Goal: Task Accomplishment & Management: Complete application form

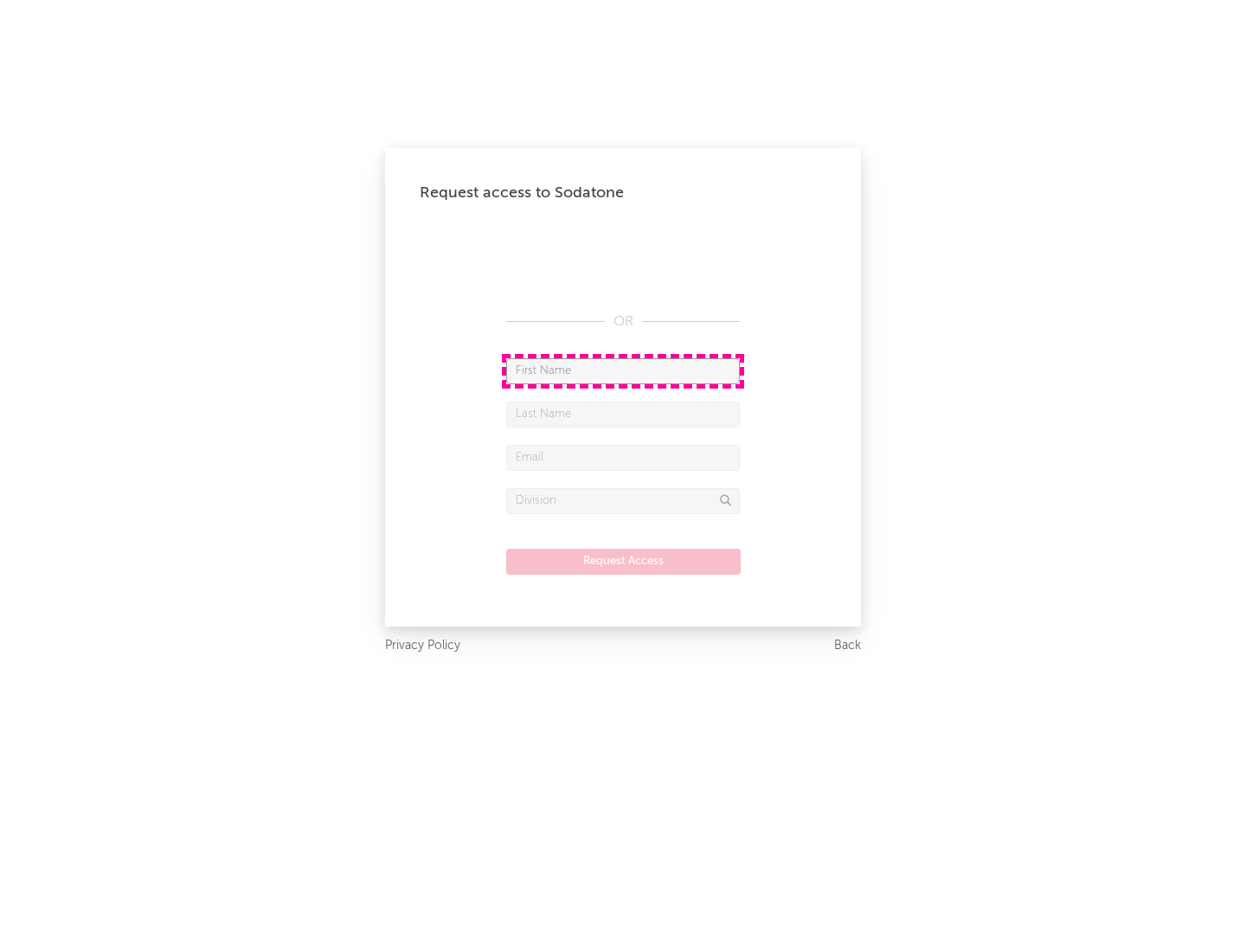
click at [623, 370] on input "text" at bounding box center [623, 371] width 234 height 26
type input "[PERSON_NAME]"
click at [623, 414] on input "text" at bounding box center [623, 414] width 234 height 26
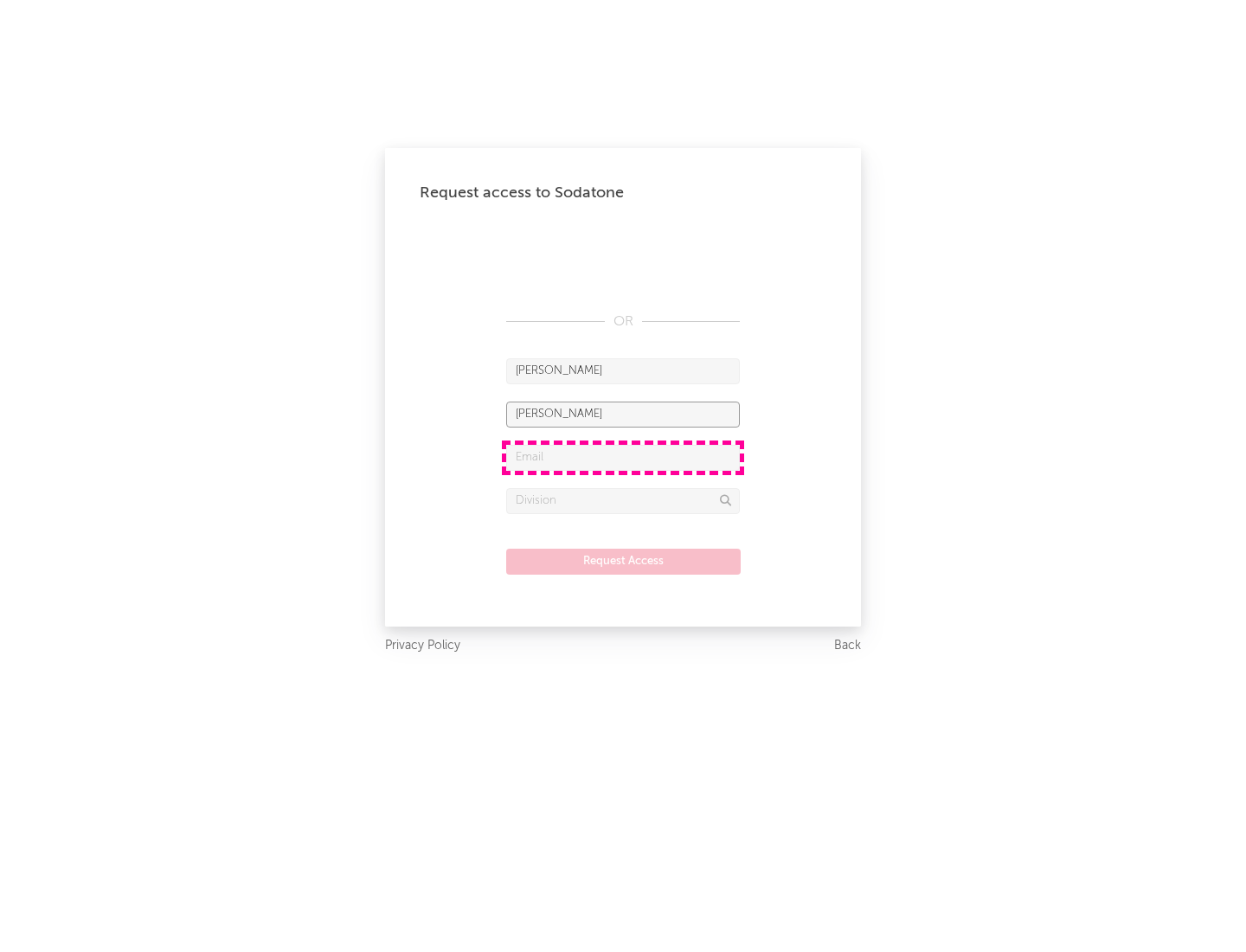
type input "[PERSON_NAME]"
click at [623, 457] on input "text" at bounding box center [623, 458] width 234 height 26
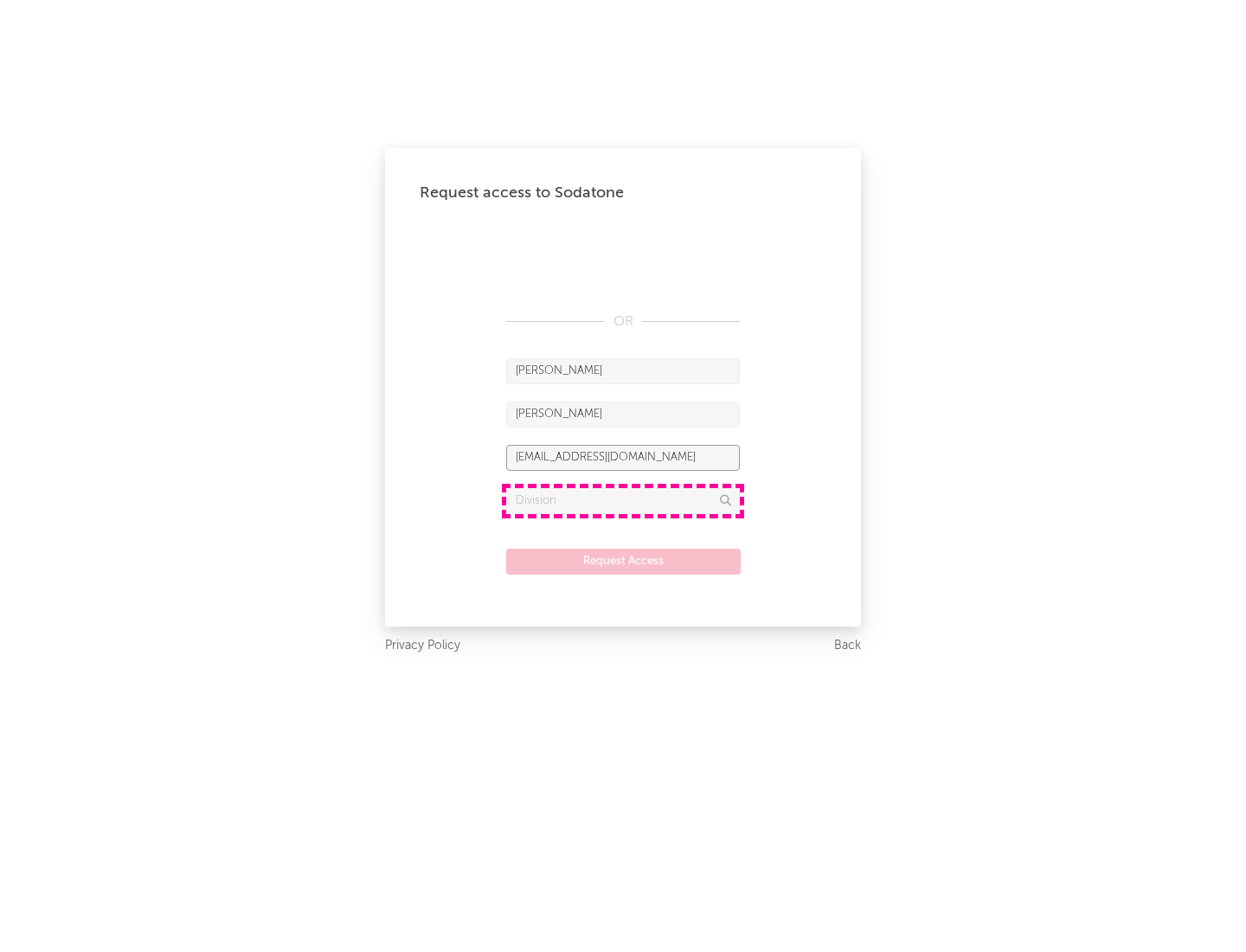
type input "[EMAIL_ADDRESS][DOMAIN_NAME]"
click at [623, 500] on input "text" at bounding box center [623, 501] width 234 height 26
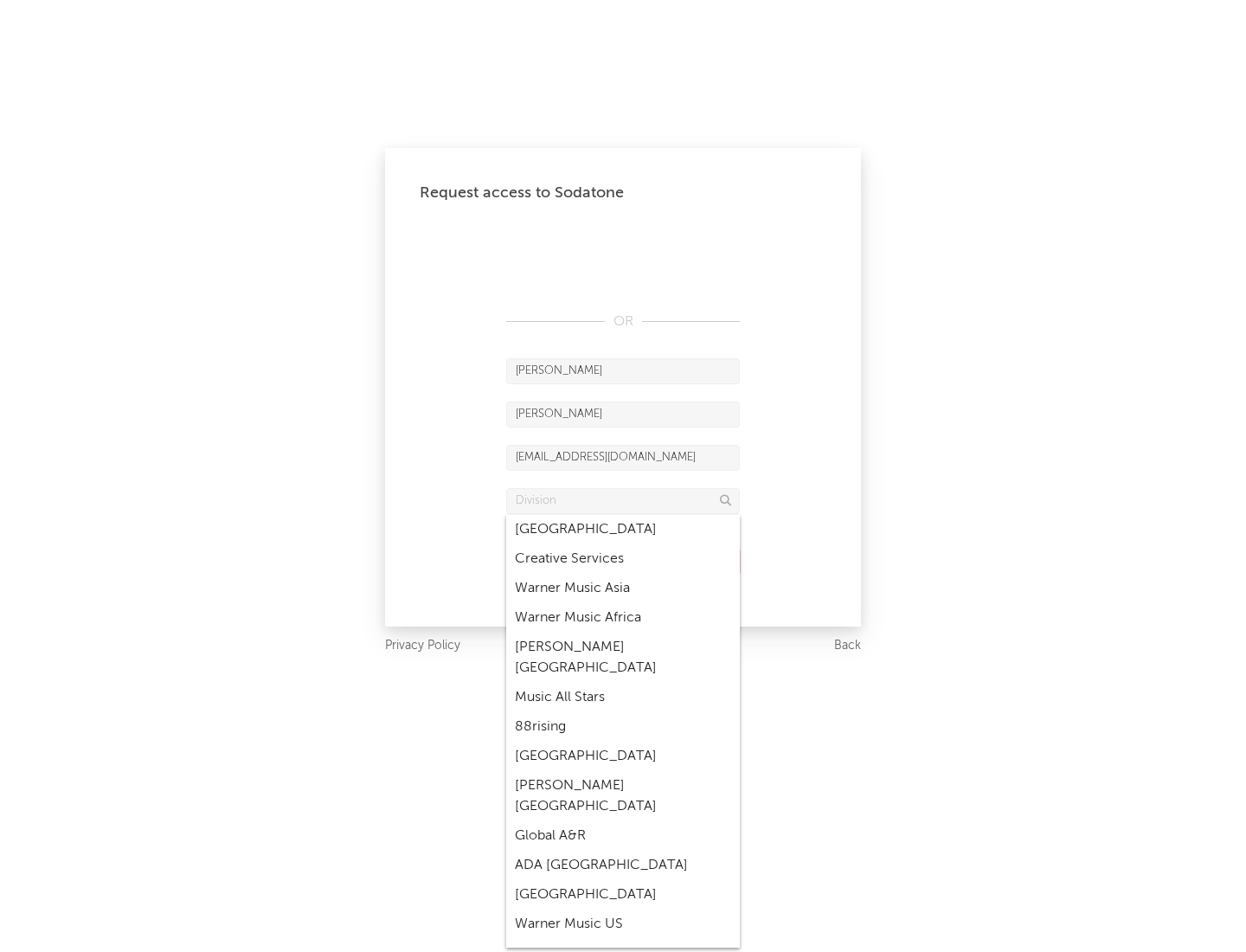
click at [623, 684] on div "Music All Stars" at bounding box center [623, 698] width 234 height 30
type input "Music All Stars"
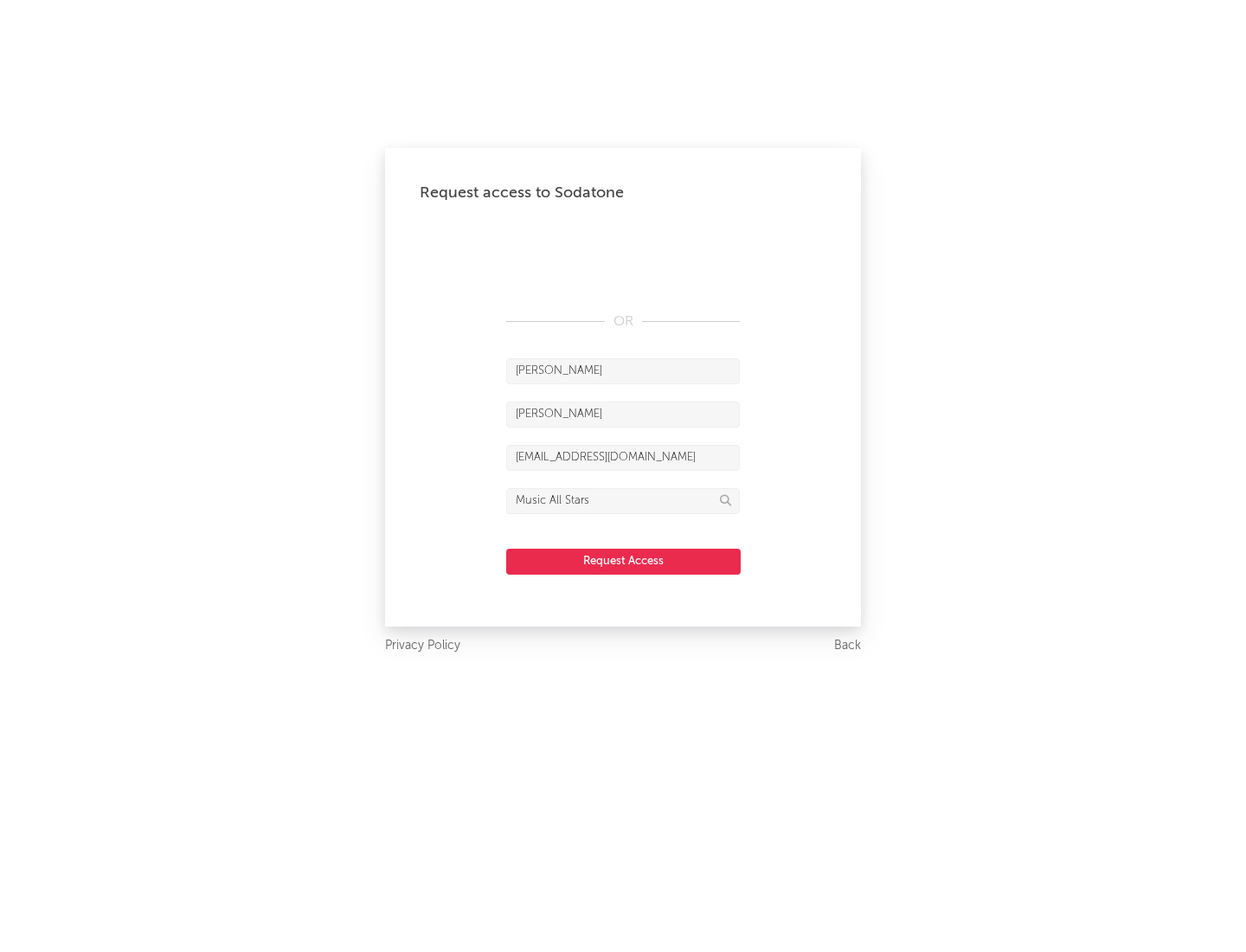
click at [623, 561] on button "Request Access" at bounding box center [623, 562] width 235 height 26
